Goal: Navigation & Orientation: Locate item on page

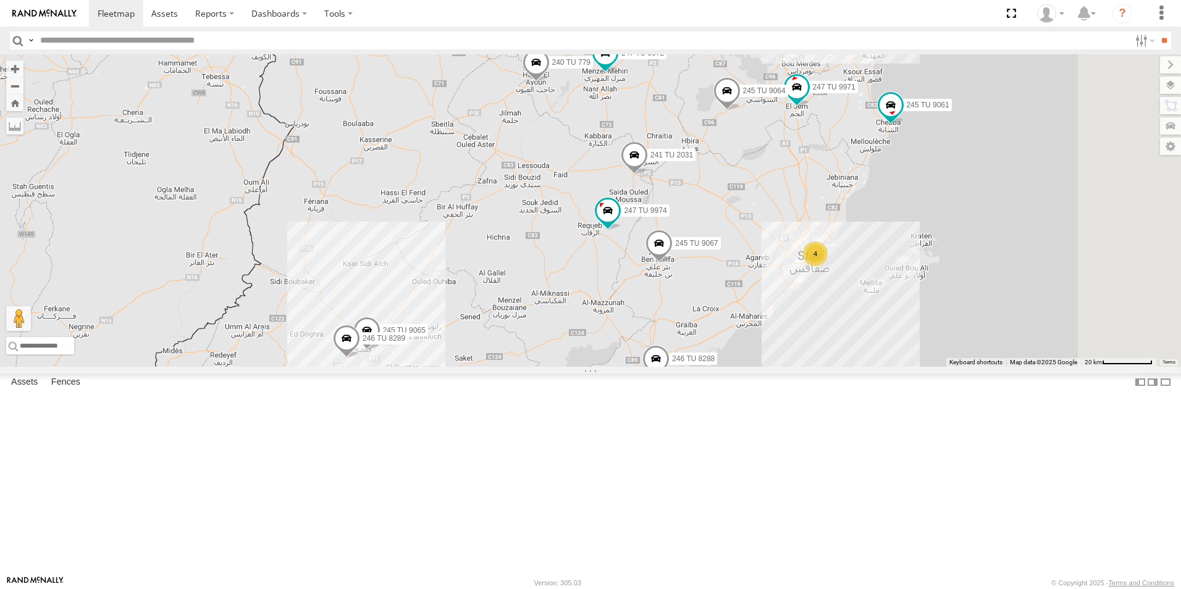
drag, startPoint x: 723, startPoint y: 251, endPoint x: 651, endPoint y: 382, distance: 149.8
click at [622, 367] on div "245 TU 4334 231 TU 3159 246 TU 8288 245 TU 9053 245 TU 9061 246 TU 8280 241 TU …" at bounding box center [590, 210] width 1181 height 313
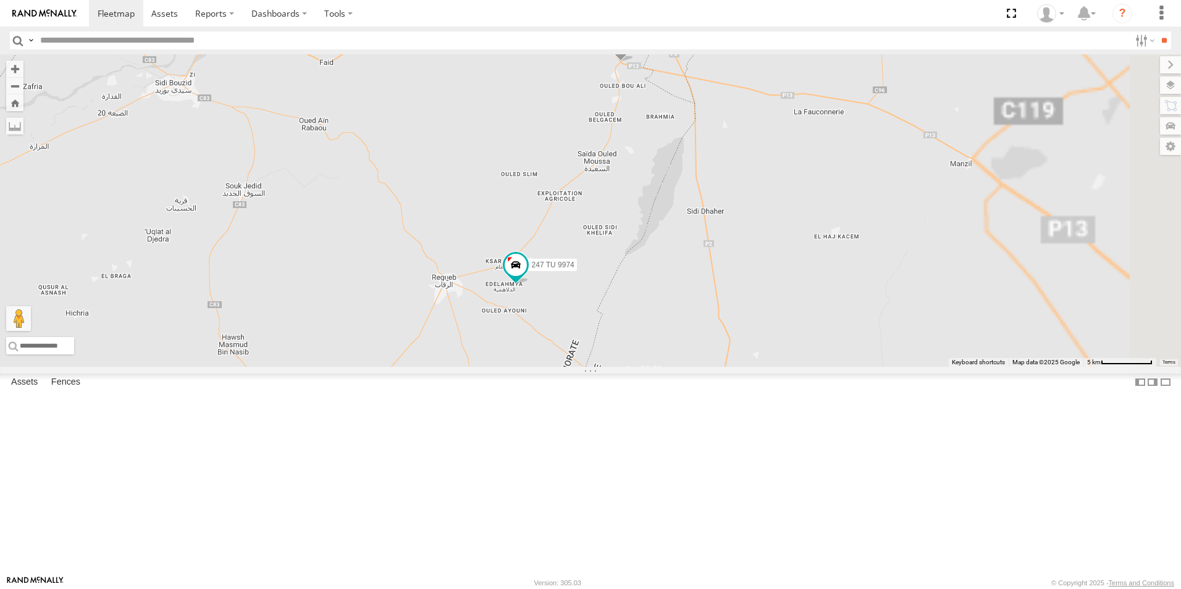
drag, startPoint x: 730, startPoint y: 313, endPoint x: 437, endPoint y: 333, distance: 294.1
click at [437, 333] on div "245 TU 4334 231 TU 3159 246 TU 8288 245 TU 9053 245 TU 9061 246 TU 8280 241 TU …" at bounding box center [590, 210] width 1181 height 313
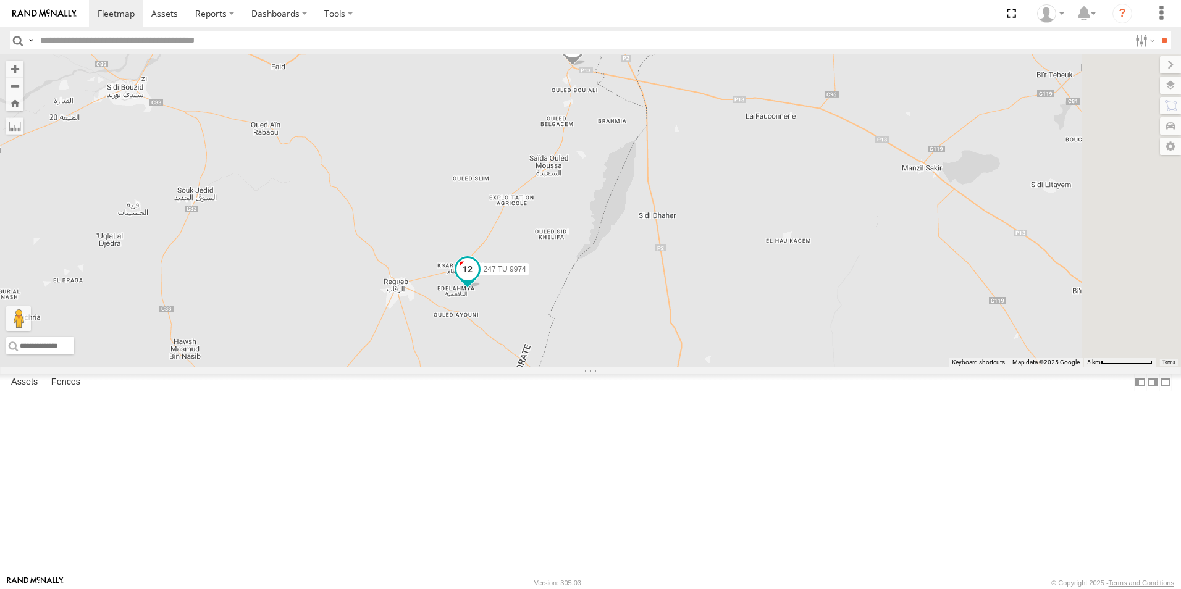
click at [526, 274] on span "247 TU 9974" at bounding box center [505, 270] width 43 height 9
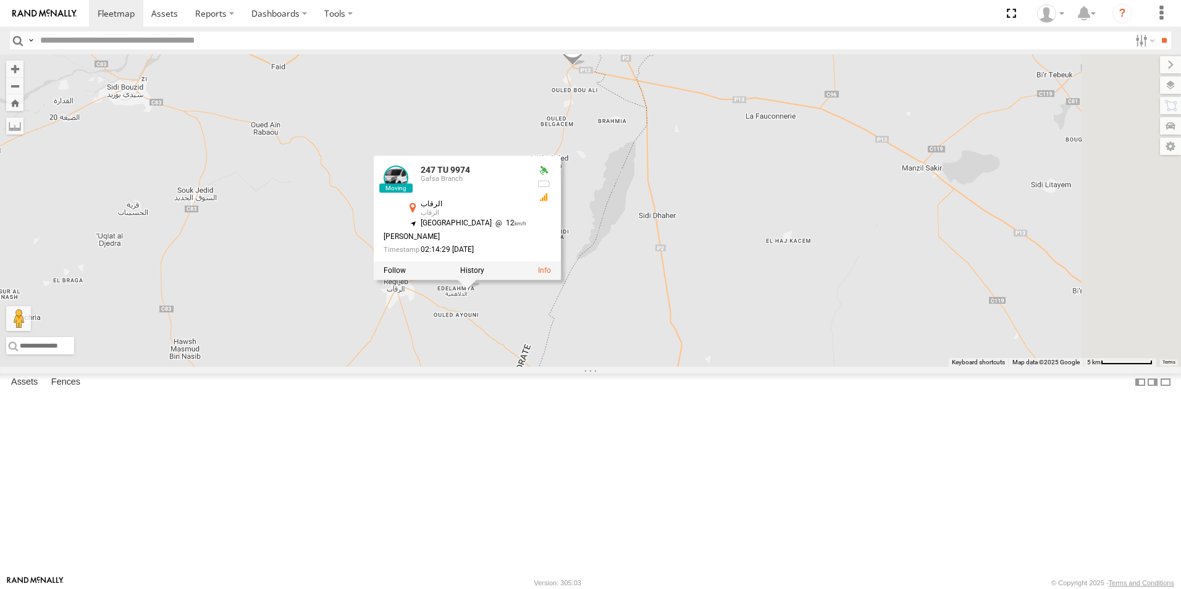
click at [743, 341] on div "245 TU 4334 231 TU 3159 246 TU 8288 245 TU 9053 245 TU 9061 246 TU 8280 241 TU …" at bounding box center [590, 210] width 1181 height 313
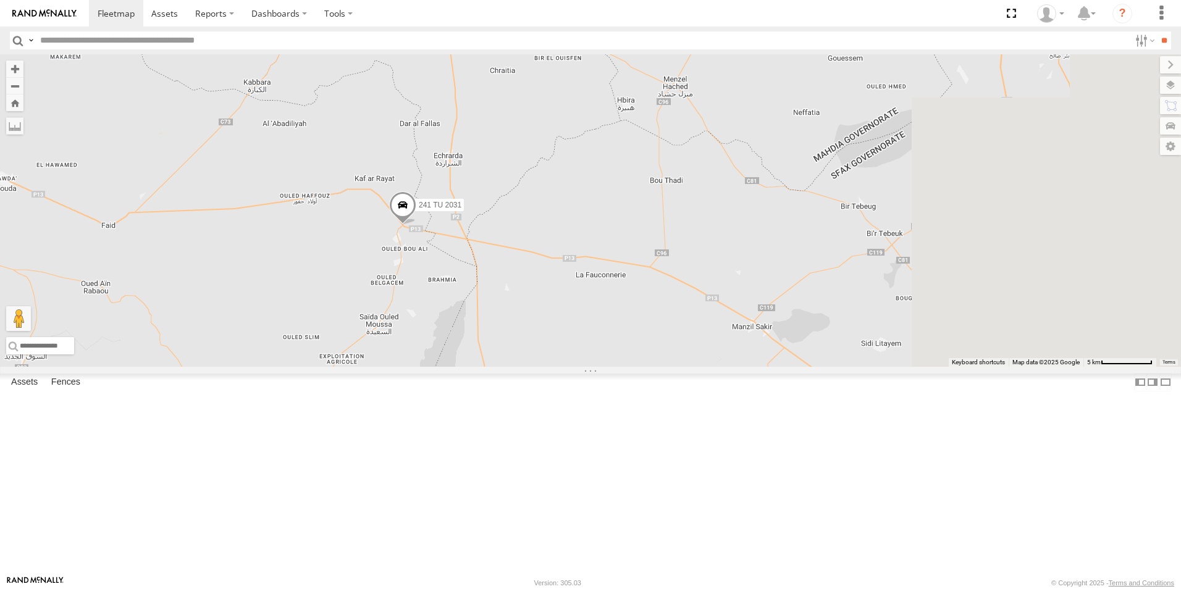
drag, startPoint x: 777, startPoint y: 309, endPoint x: 595, endPoint y: 479, distance: 249.1
click at [595, 367] on div "245 TU 4334 231 TU 3159 246 TU 8288 245 TU 9053 245 TU 9061 246 TU 8280 241 TU …" at bounding box center [590, 210] width 1181 height 313
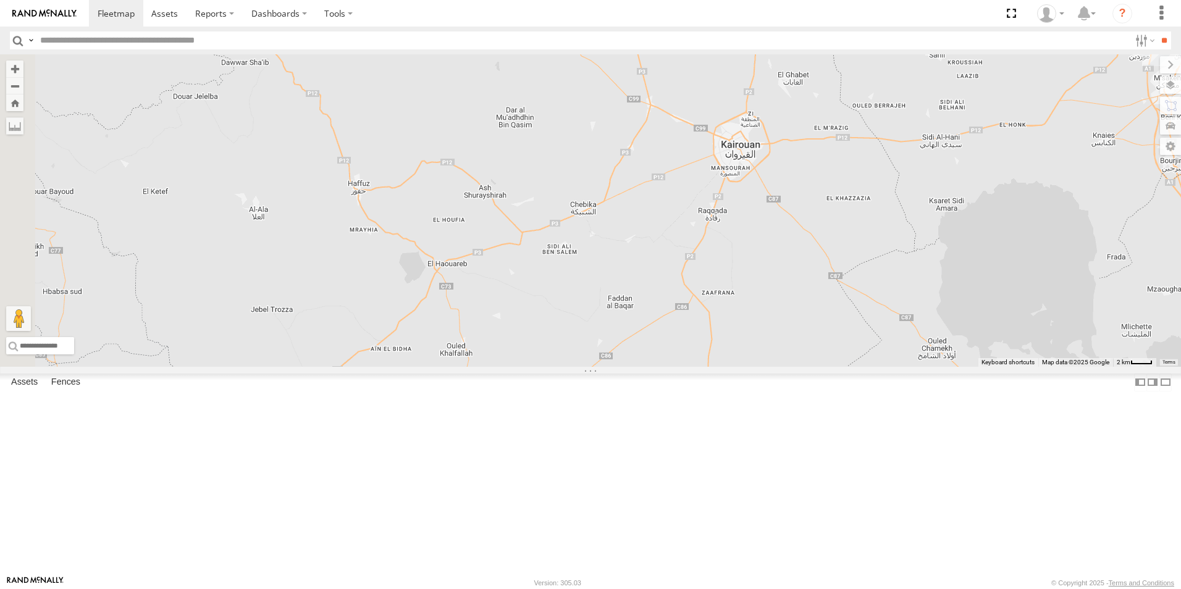
drag, startPoint x: 552, startPoint y: 381, endPoint x: 784, endPoint y: 271, distance: 256.7
click at [784, 271] on div "245 TU 4334 231 TU 3159 246 TU 8288 245 TU 9053 245 TU 9061 246 TU 8280 241 TU …" at bounding box center [590, 210] width 1181 height 313
click at [576, 405] on span "247 TU 9972" at bounding box center [554, 401] width 43 height 9
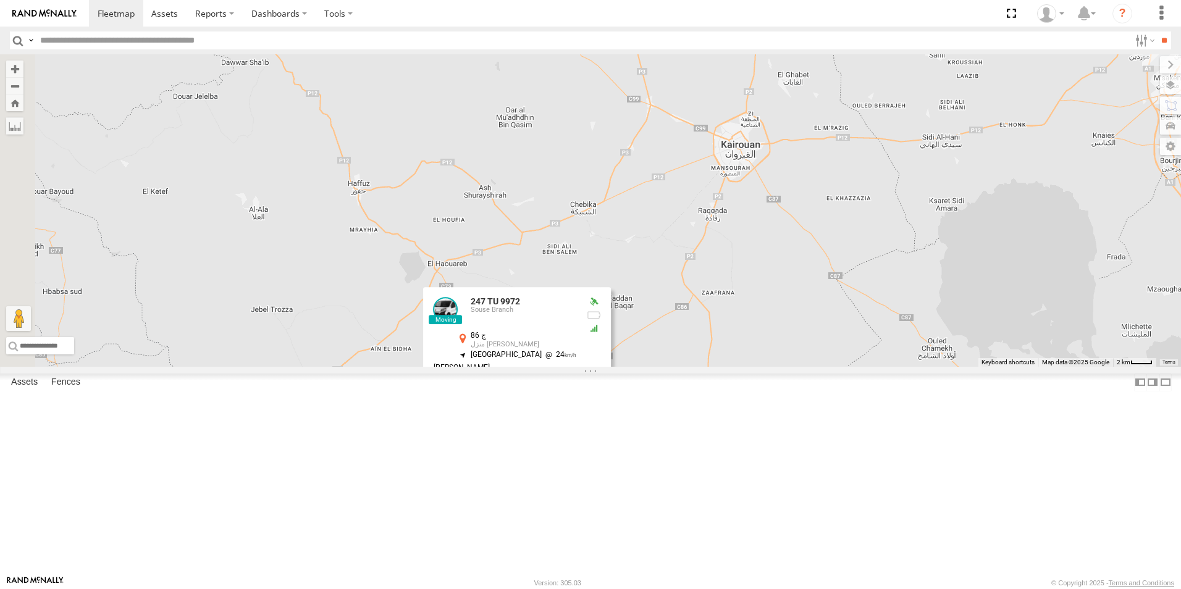
click at [788, 367] on div "245 TU 4334 231 TU 3159 246 TU 8288 245 TU 9053 245 TU 9061 246 TU 8280 241 TU …" at bounding box center [590, 210] width 1181 height 313
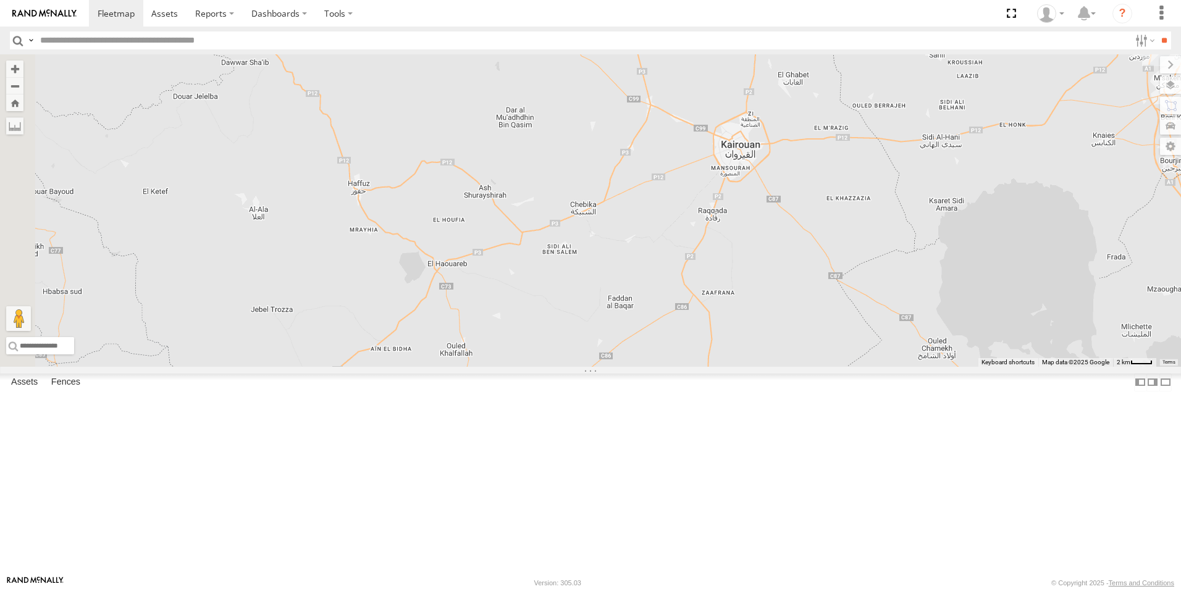
click at [294, 441] on span "240 TU 779" at bounding box center [274, 436] width 39 height 9
click at [530, 367] on div "245 TU 4334 231 TU 3159 246 TU 8288 245 TU 9053 245 TU 9061 246 TU 8280 241 TU …" at bounding box center [590, 210] width 1181 height 313
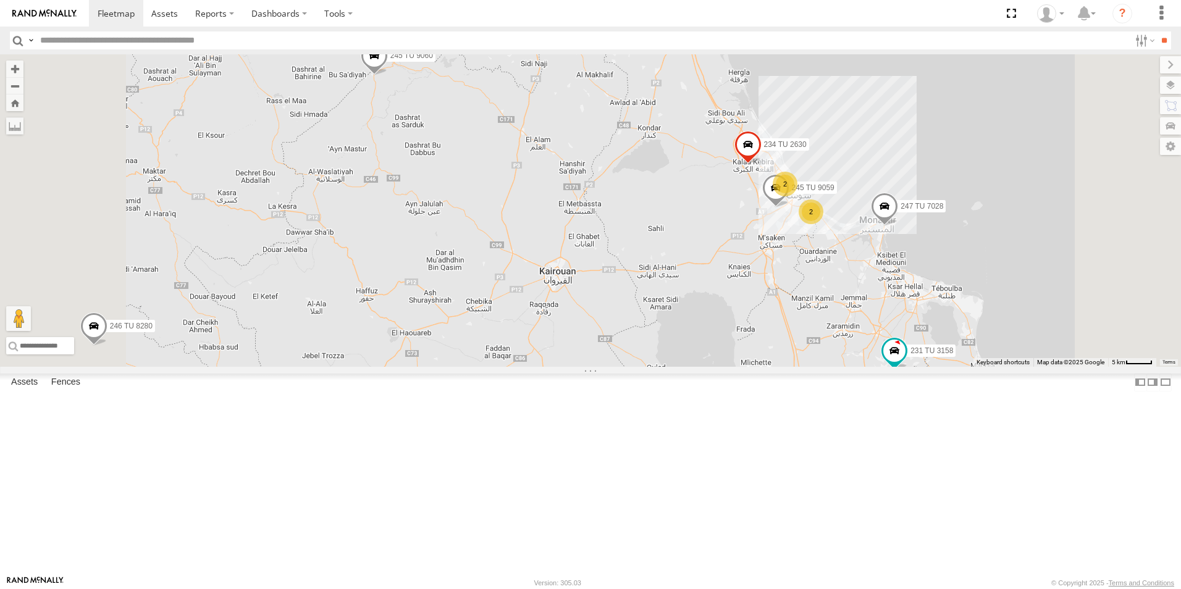
click at [433, 60] on span "245 TU 9060" at bounding box center [411, 55] width 43 height 9
click at [555, 249] on div "245 TU 4334 231 TU 3159 246 TU 8288 245 TU 9053 245 TU 9061 246 TU 8280 241 TU …" at bounding box center [590, 210] width 1181 height 313
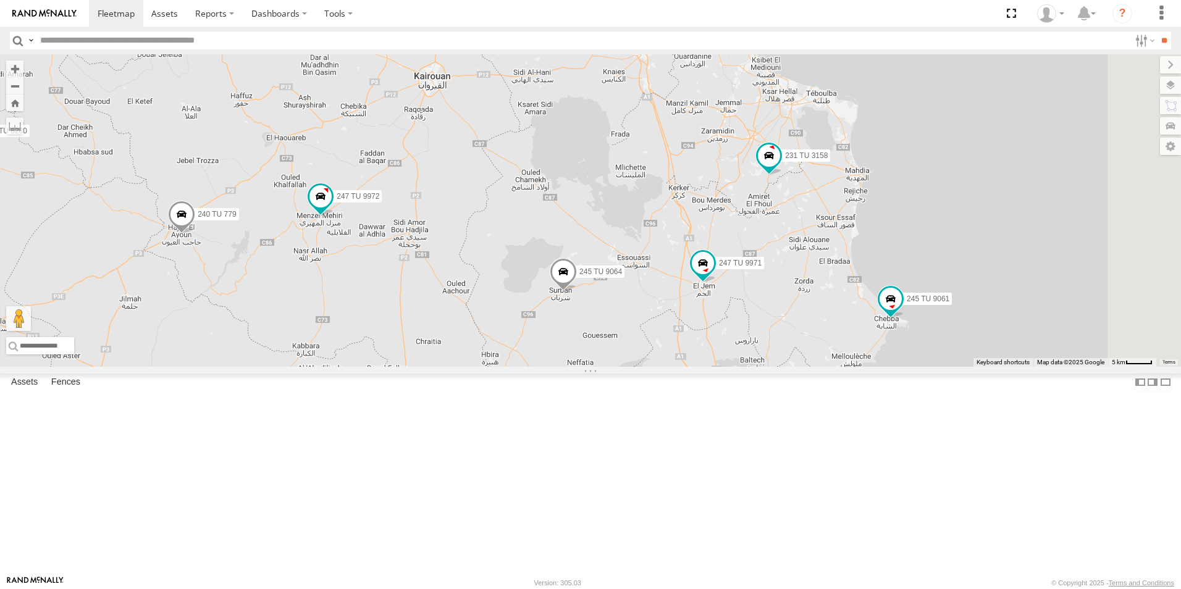
drag, startPoint x: 729, startPoint y: 403, endPoint x: 602, endPoint y: 201, distance: 239.6
click at [602, 201] on div "245 TU 4334 231 TU 3159 246 TU 8288 245 TU 9053 245 TU 9061 246 TU 8280 241 TU …" at bounding box center [590, 210] width 1181 height 313
click at [620, 274] on span "245 TU 9064" at bounding box center [599, 269] width 43 height 9
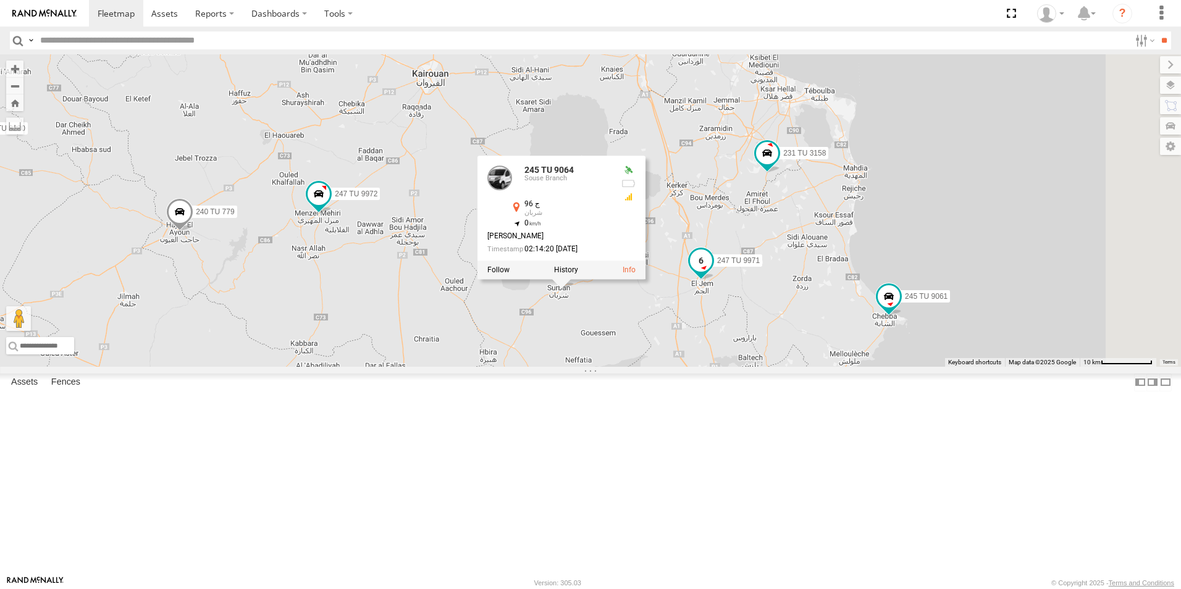
click at [760, 266] on span "247 TU 9971" at bounding box center [738, 261] width 43 height 9
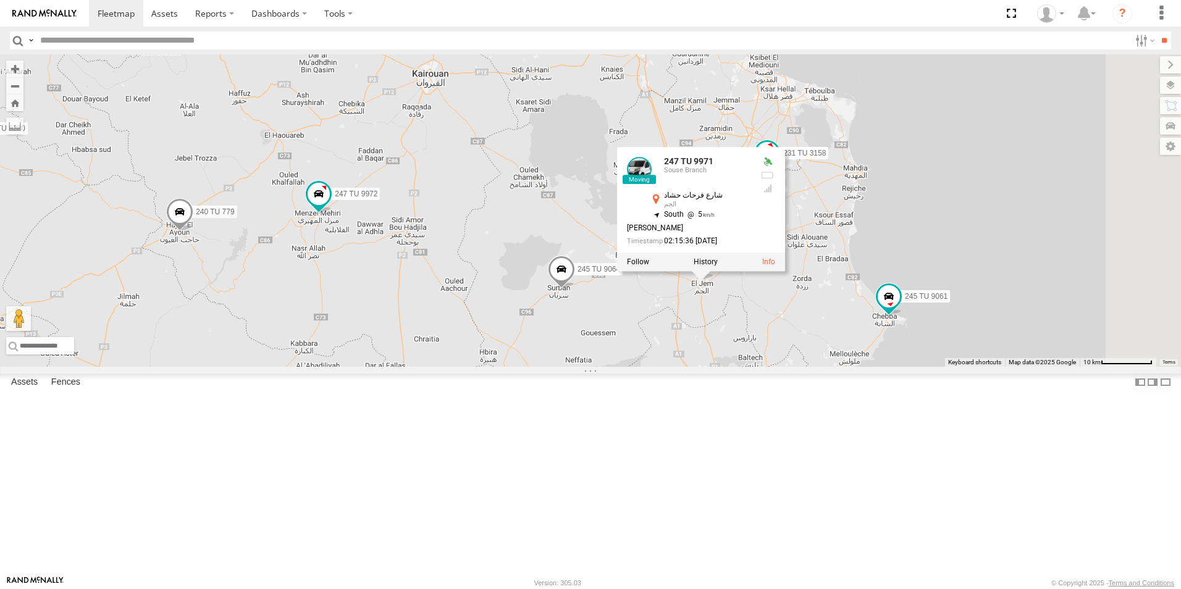
click at [432, 406] on span "241 TU 2031" at bounding box center [411, 401] width 43 height 9
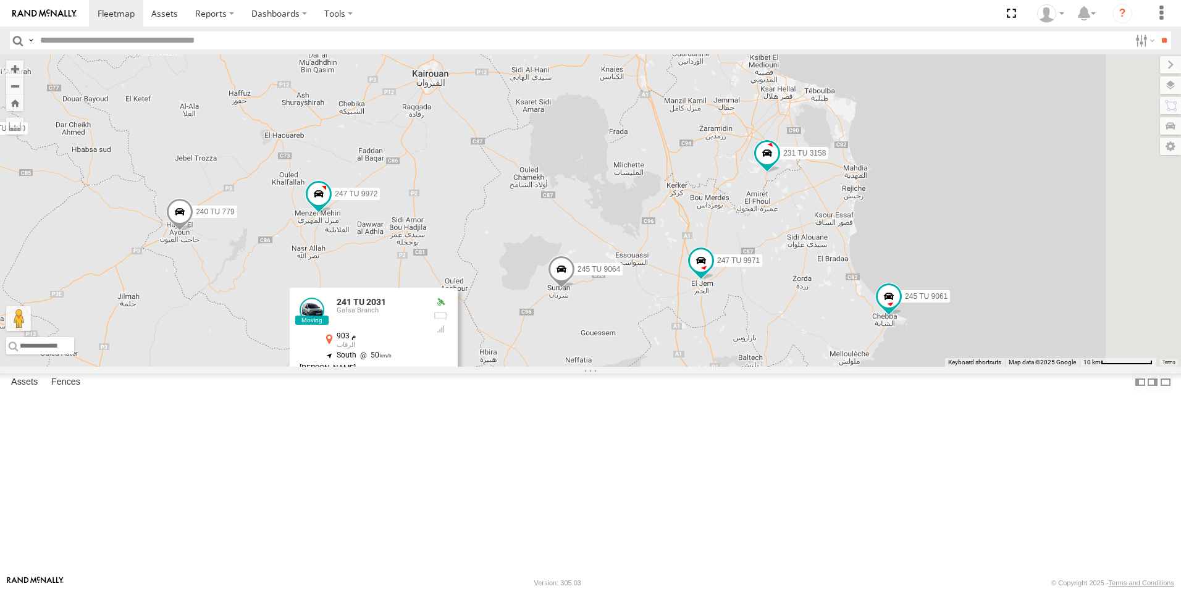
click at [634, 346] on div "245 TU 4334 231 TU 3159 246 TU 8288 245 TU 9053 245 TU 9061 246 TU 8280 241 TU …" at bounding box center [590, 210] width 1181 height 313
